Goal: Information Seeking & Learning: Learn about a topic

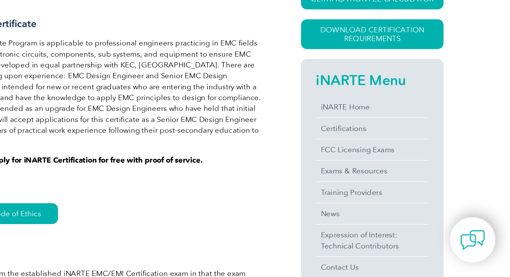
scroll to position [106, 0]
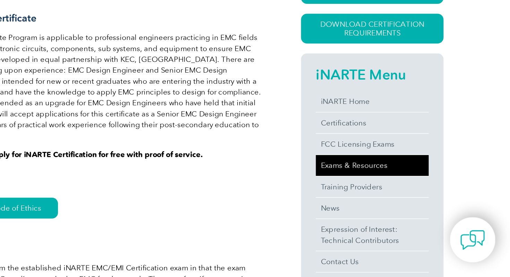
click at [397, 195] on link "Exams & Resources" at bounding box center [413, 198] width 79 height 15
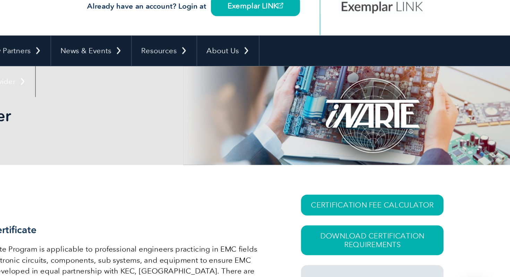
scroll to position [16, 0]
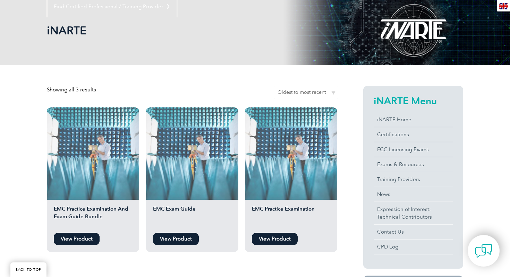
scroll to position [150, 0]
